Goal: Transaction & Acquisition: Purchase product/service

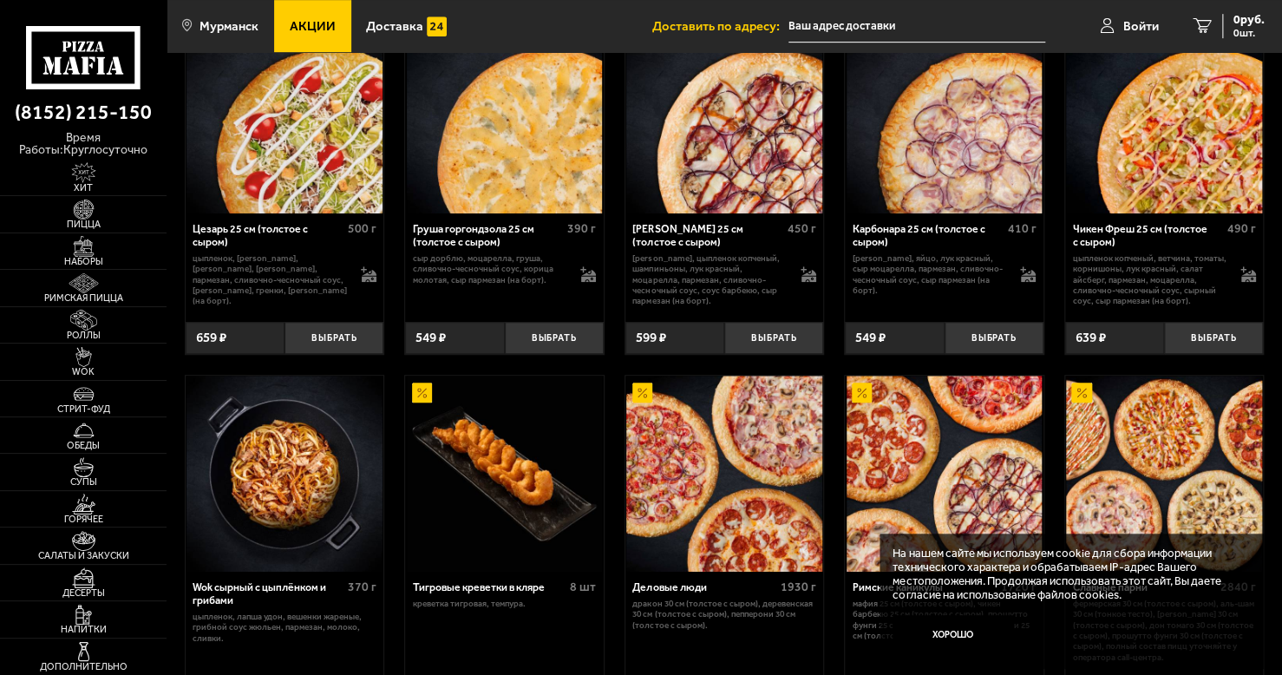
scroll to position [144, 0]
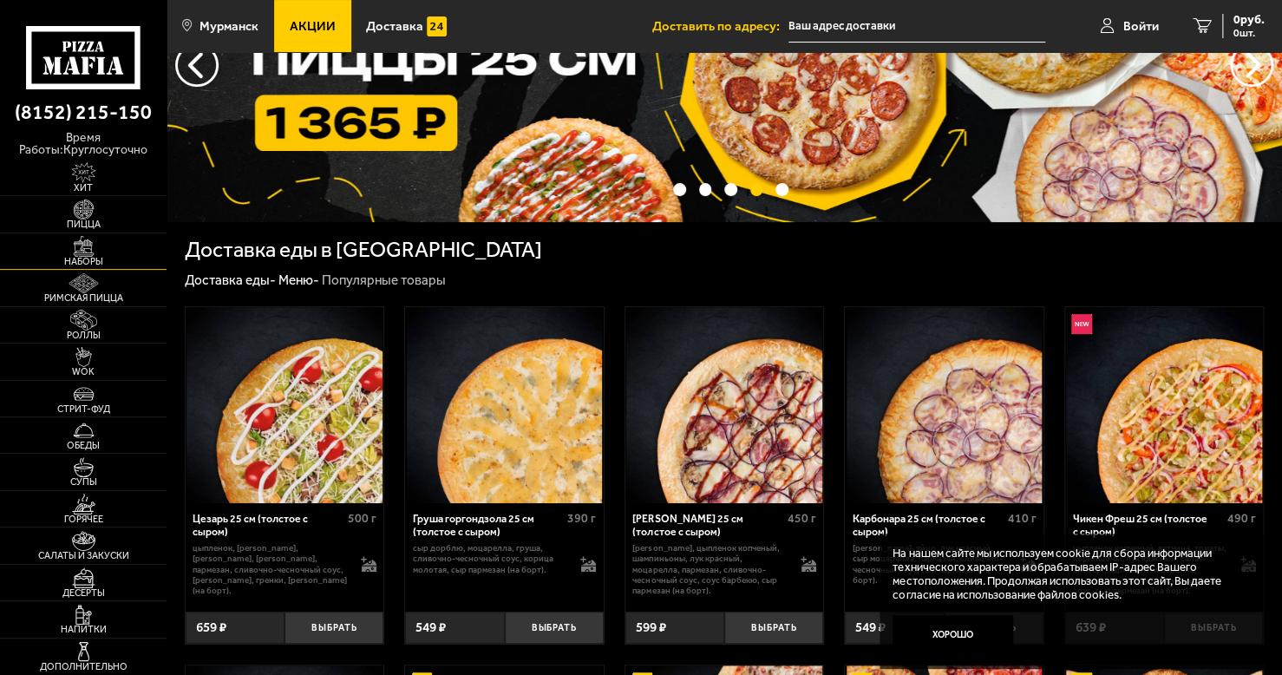
click at [89, 245] on img at bounding box center [83, 246] width 51 height 21
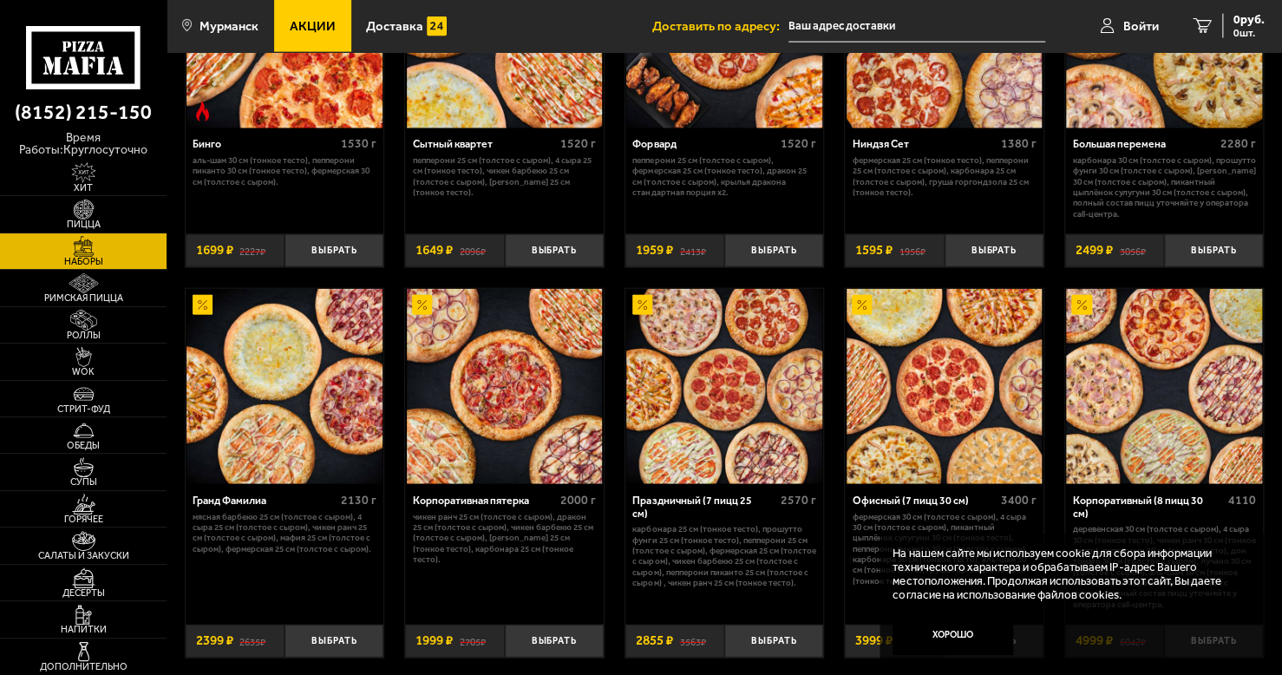
scroll to position [2023, 0]
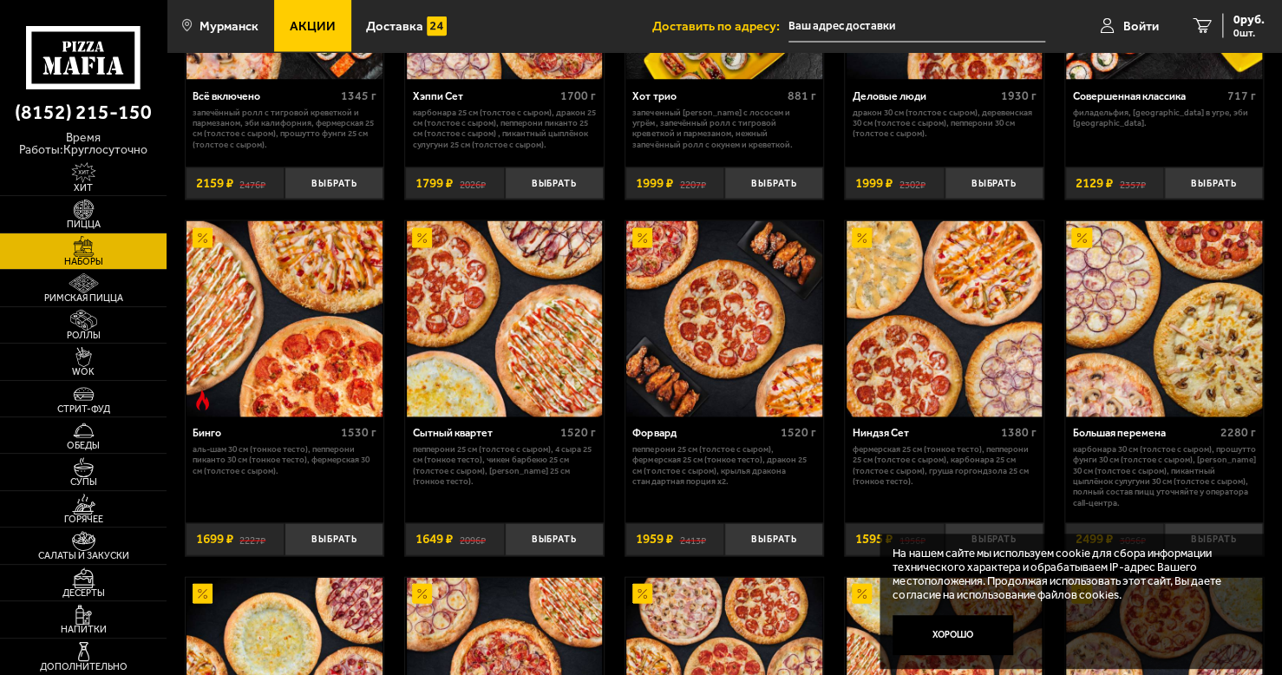
scroll to position [1668, 0]
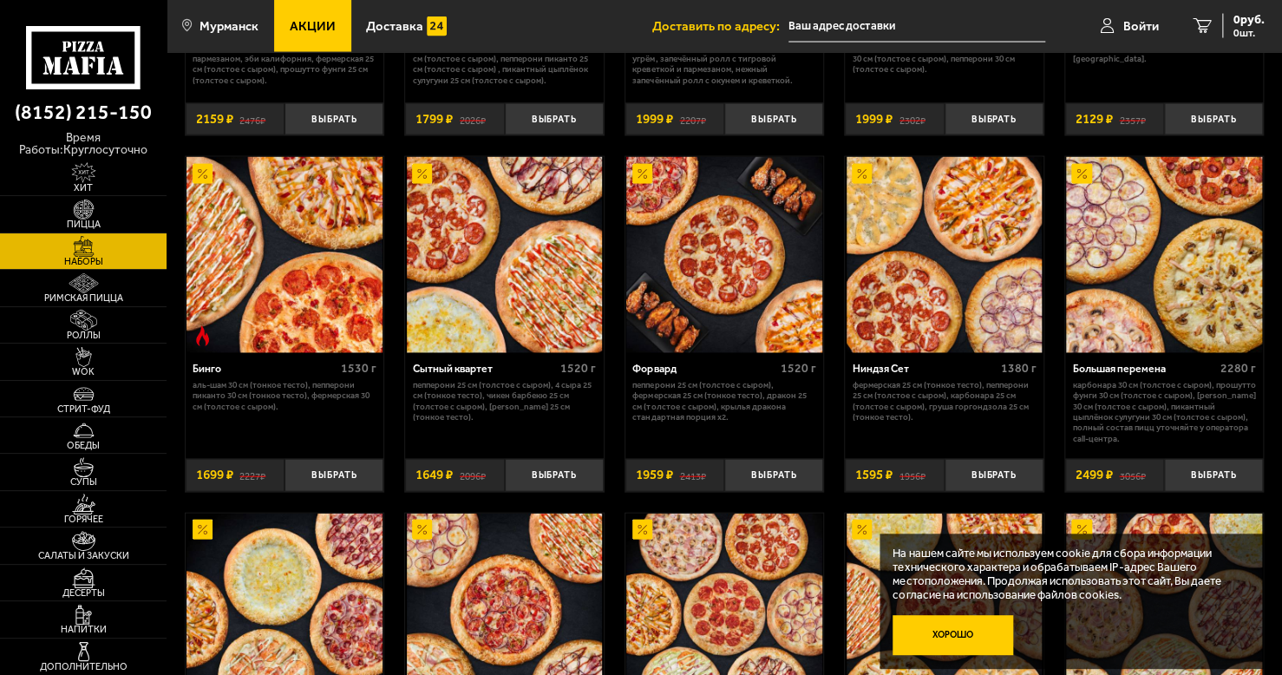
click at [923, 632] on button "Хорошо" at bounding box center [952, 635] width 121 height 40
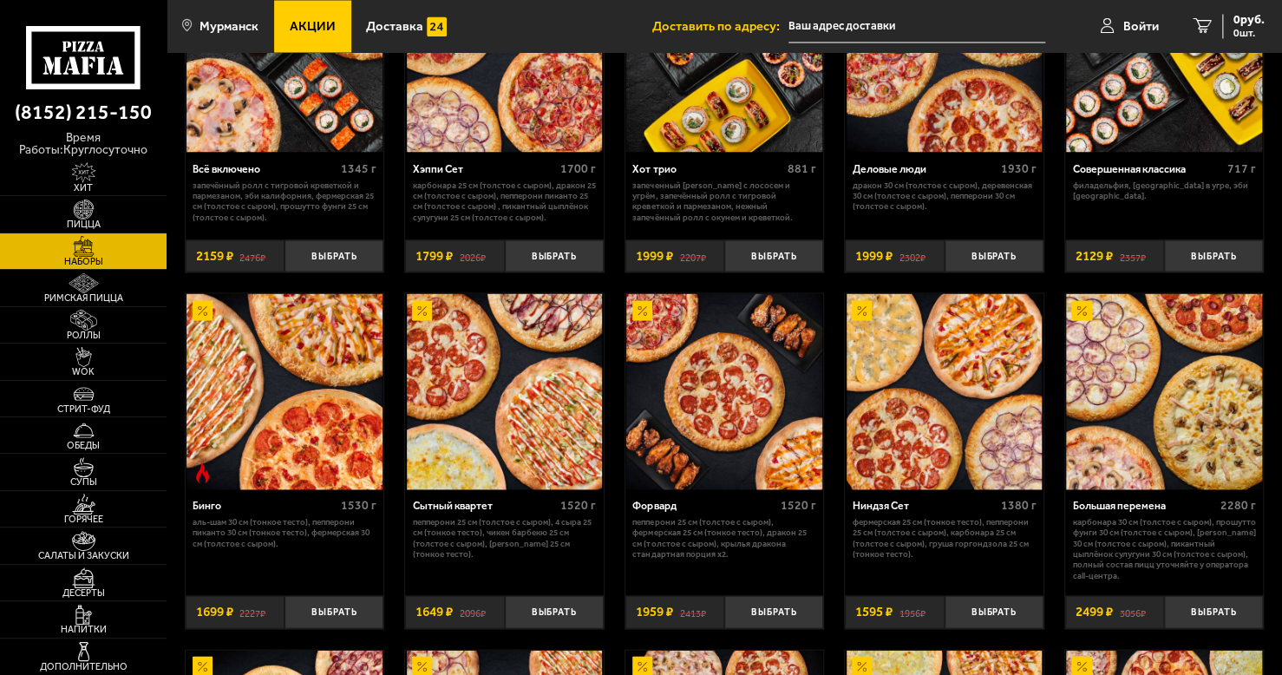
scroll to position [1380, 0]
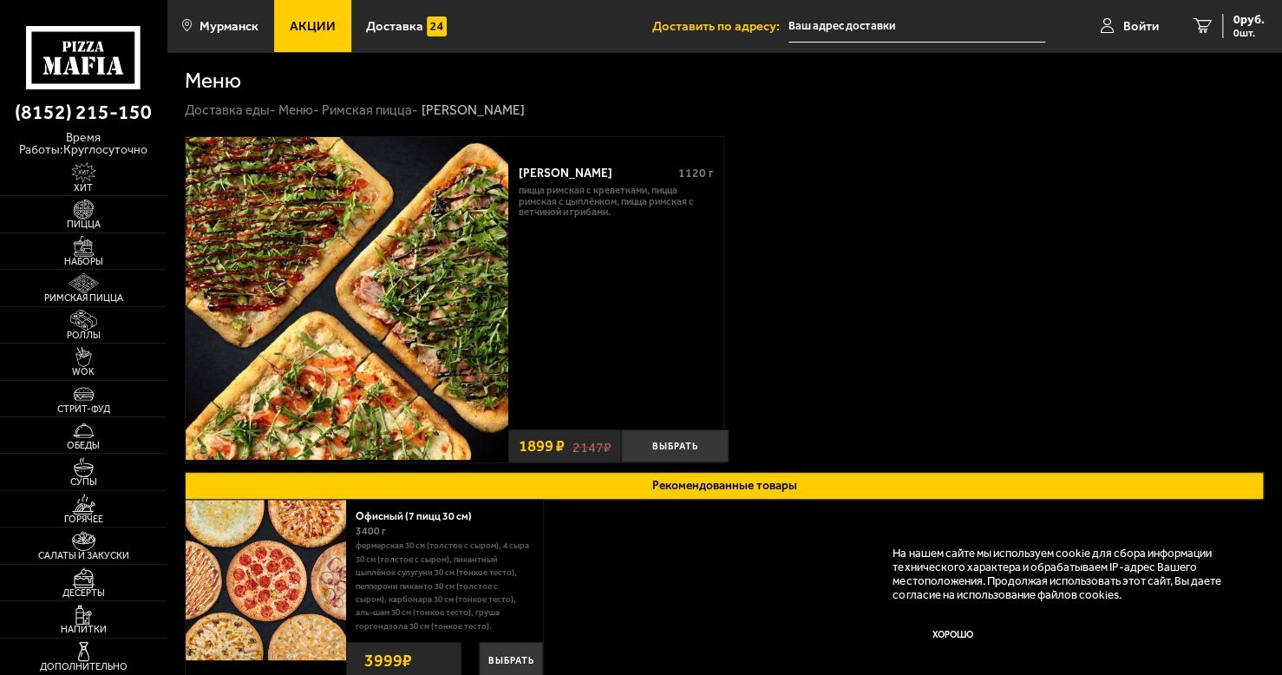
scroll to position [208, 0]
